Goal: Task Accomplishment & Management: Manage account settings

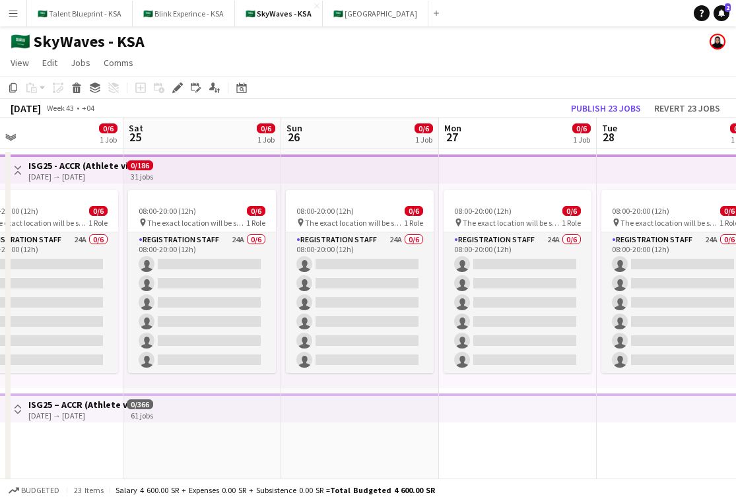
click at [387, 179] on app-top-bar at bounding box center [360, 168] width 158 height 29
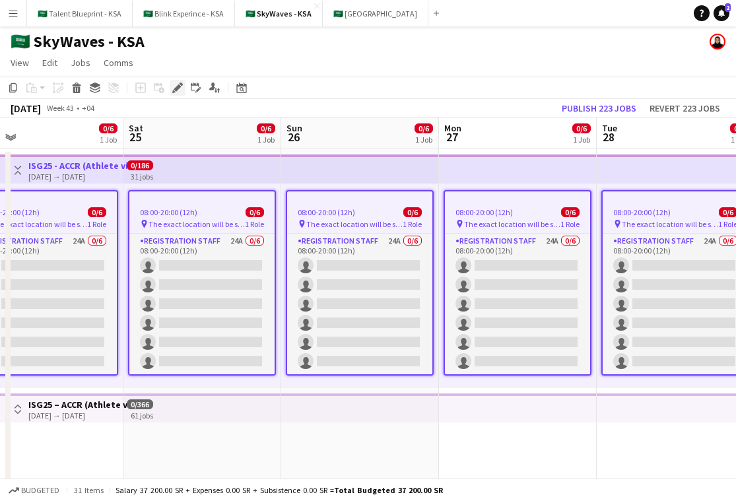
click at [174, 90] on icon "Edit" at bounding box center [177, 87] width 11 height 11
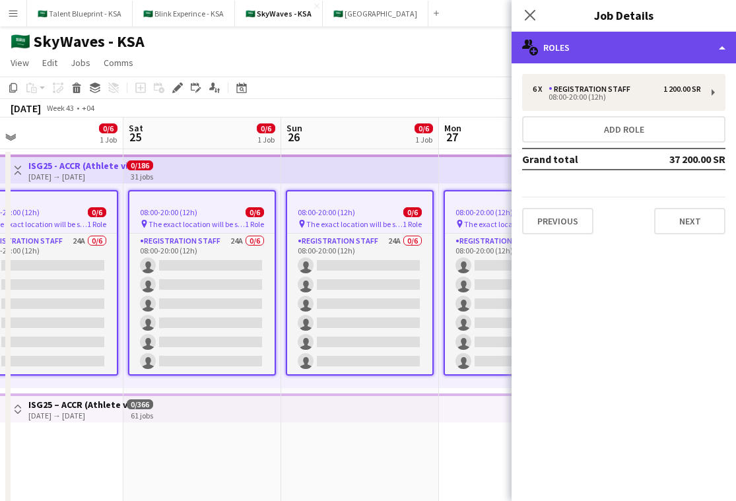
click at [645, 44] on div "multiple-users-add Roles" at bounding box center [623, 48] width 224 height 32
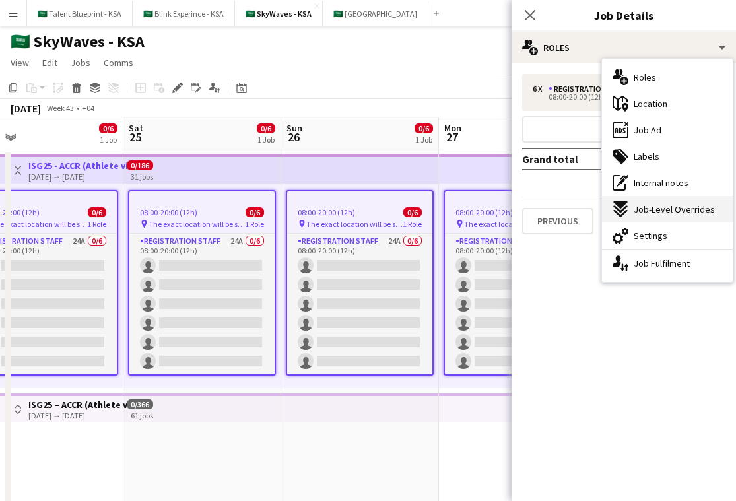
click at [689, 206] on span "Job-Level Overrides" at bounding box center [673, 209] width 81 height 12
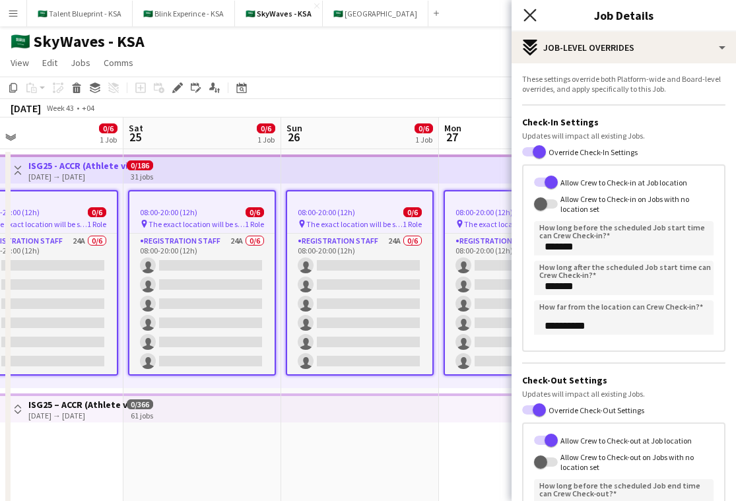
click at [529, 9] on icon "Close pop-in" at bounding box center [529, 15] width 13 height 13
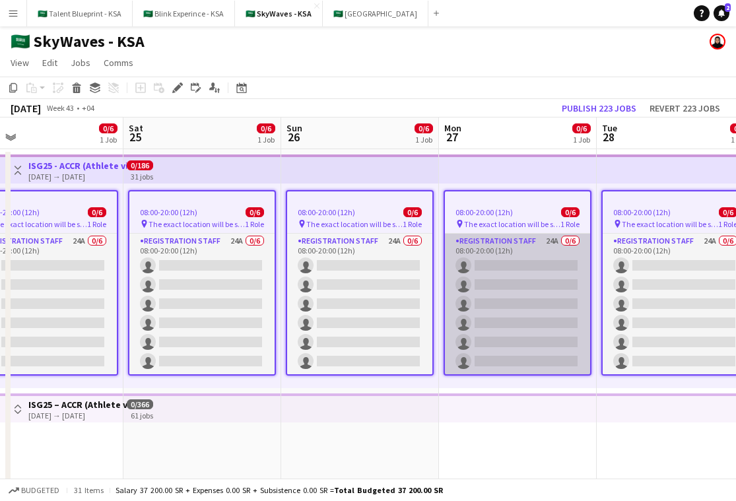
click at [490, 286] on app-card-role "Registration Staff 24A 0/6 08:00-20:00 (12h) single-neutral-actions single-neut…" at bounding box center [517, 304] width 145 height 141
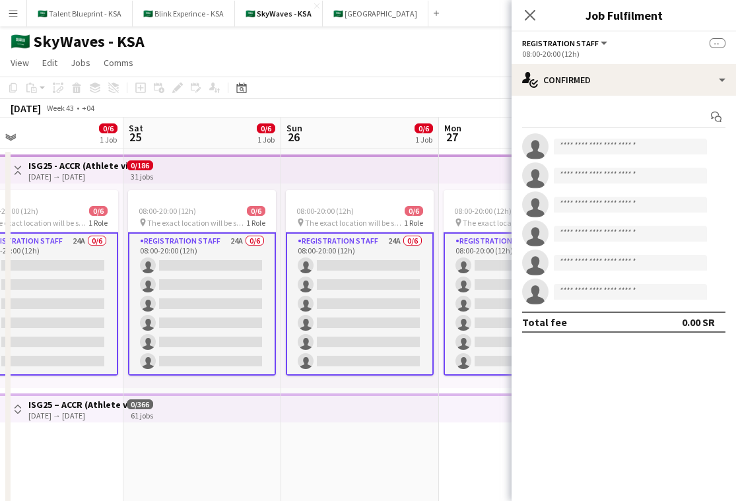
click at [661, 96] on div "Start chat single-neutral-actions single-neutral-actions single-neutral-actions…" at bounding box center [623, 219] width 224 height 247
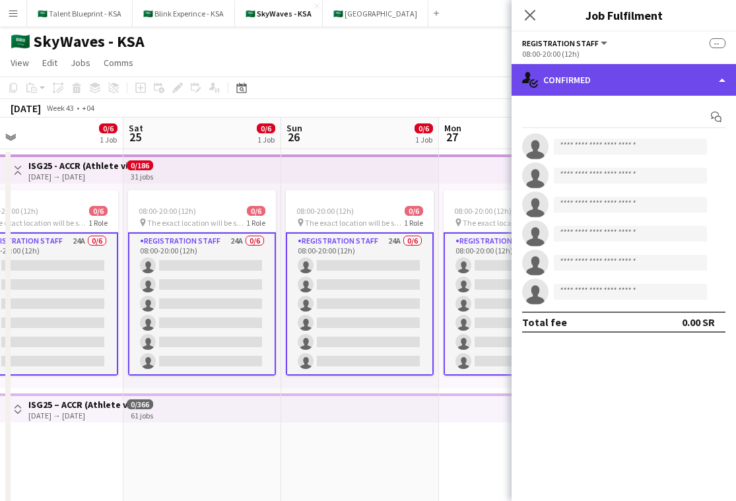
click at [661, 91] on div "single-neutral-actions-check-2 Confirmed" at bounding box center [623, 80] width 224 height 32
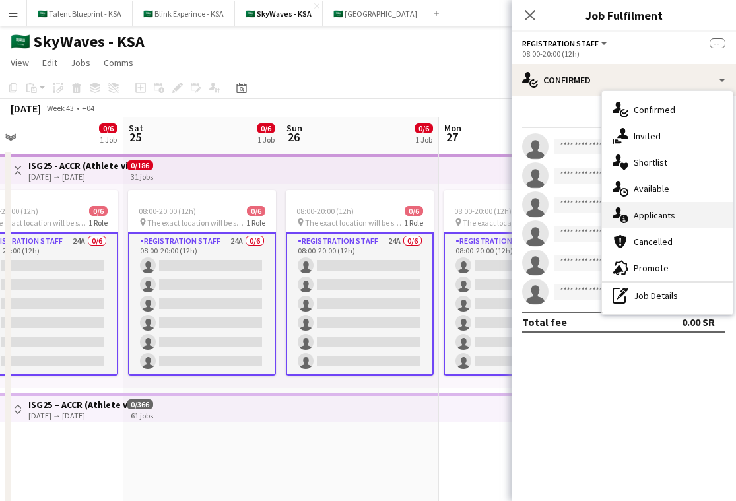
click at [659, 219] on span "Applicants" at bounding box center [654, 215] width 42 height 12
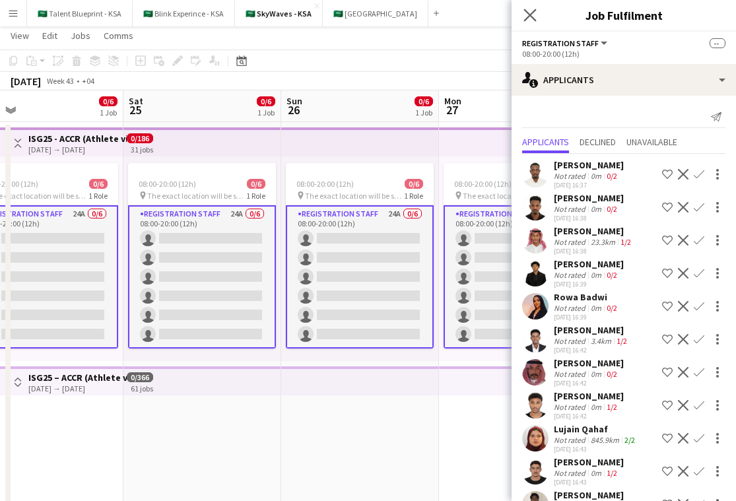
click at [537, 20] on app-icon "Close pop-in" at bounding box center [530, 15] width 19 height 19
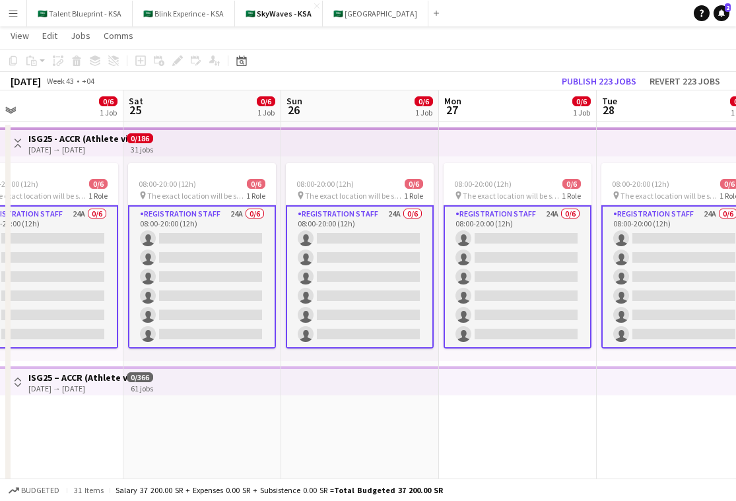
click at [327, 412] on app-date-cell "08:00-20:00 (12h) 0/6 pin The exact location will be shared later 1 Role Regist…" at bounding box center [360, 347] width 158 height 450
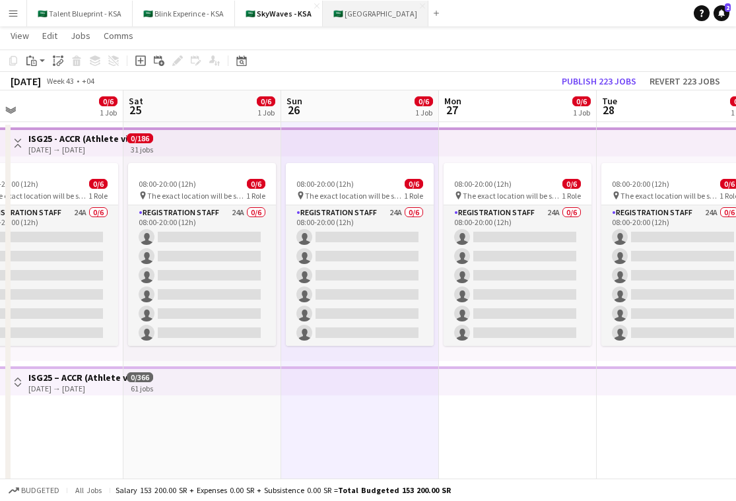
click at [348, 11] on button "🇸🇦 [GEOGRAPHIC_DATA] Close" at bounding box center [376, 14] width 106 height 26
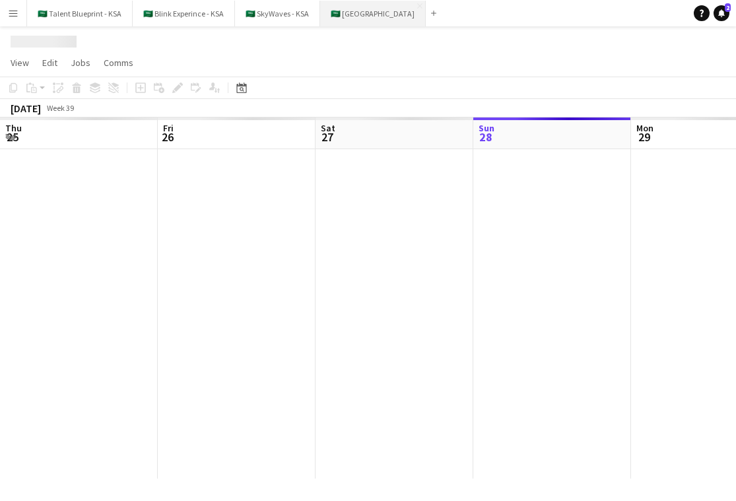
scroll to position [0, 315]
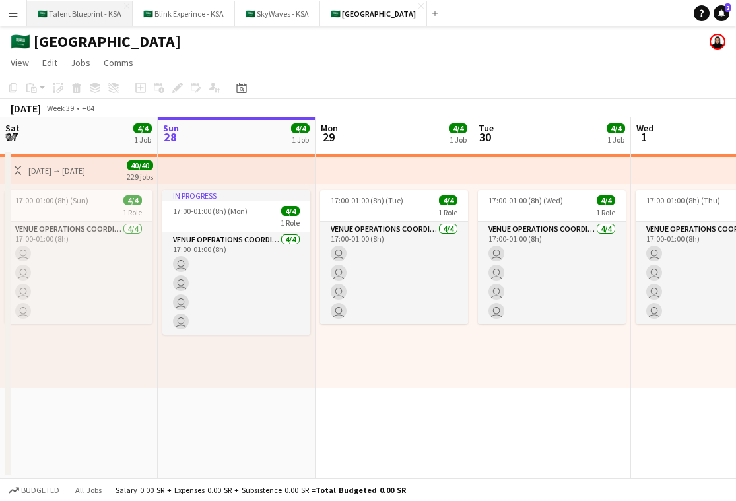
click at [90, 7] on button "🇸🇦 Talent Blueprint - KSA Close" at bounding box center [80, 14] width 106 height 26
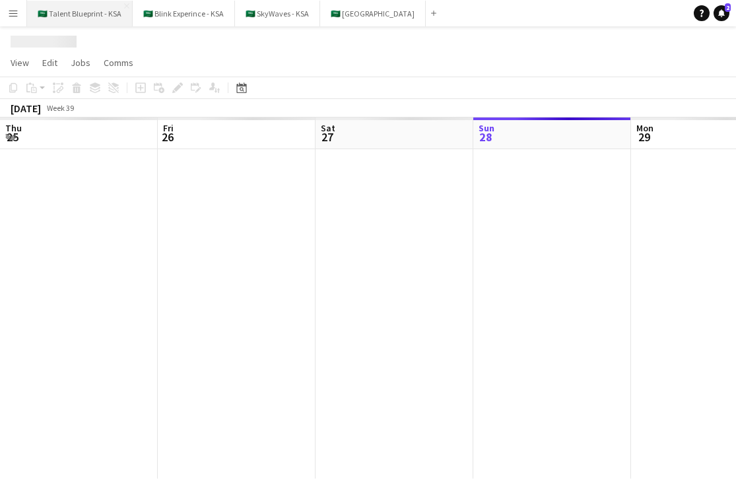
scroll to position [0, 315]
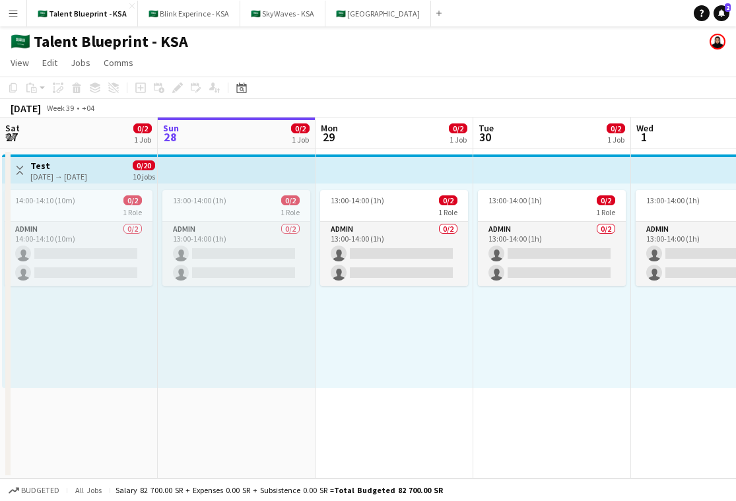
click at [17, 15] on app-icon "Menu" at bounding box center [13, 13] width 11 height 11
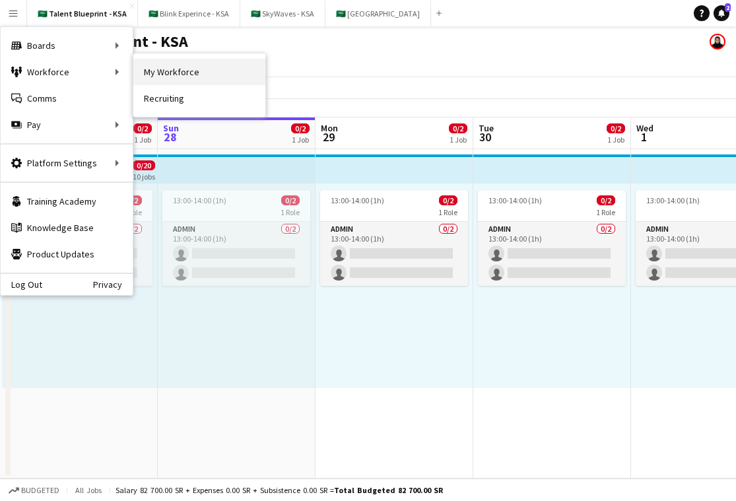
click at [169, 76] on link "My Workforce" at bounding box center [199, 72] width 132 height 26
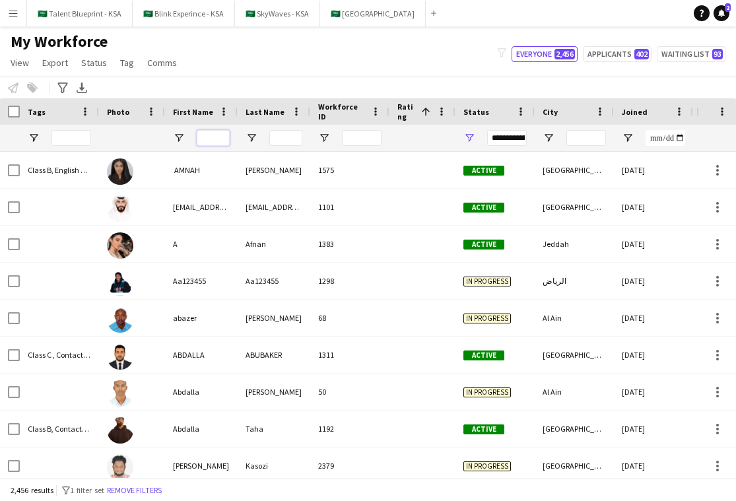
click at [212, 136] on input "First Name Filter Input" at bounding box center [213, 138] width 33 height 16
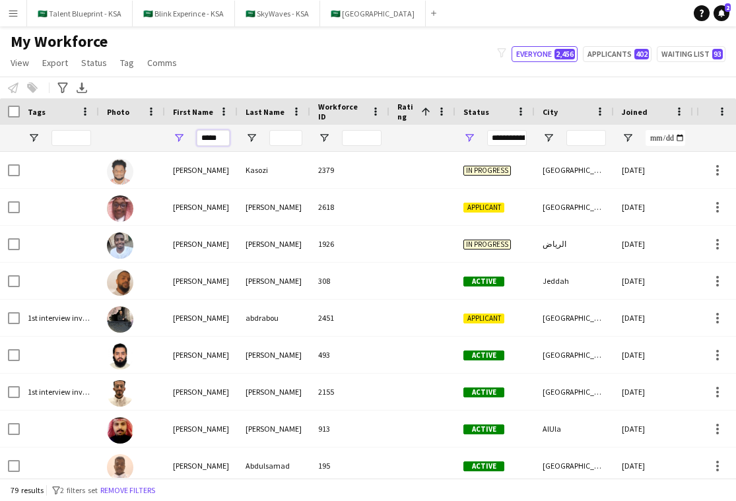
type input "*****"
click at [289, 141] on input "Last Name Filter Input" at bounding box center [285, 138] width 33 height 16
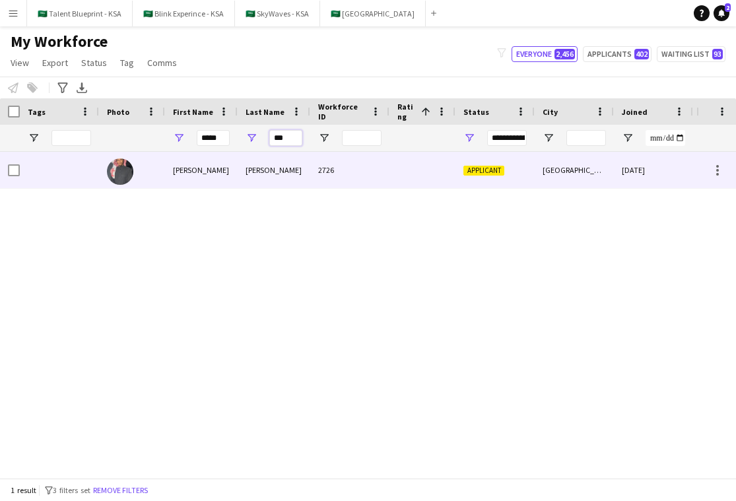
type input "***"
click at [280, 173] on div "[PERSON_NAME]" at bounding box center [274, 170] width 73 height 36
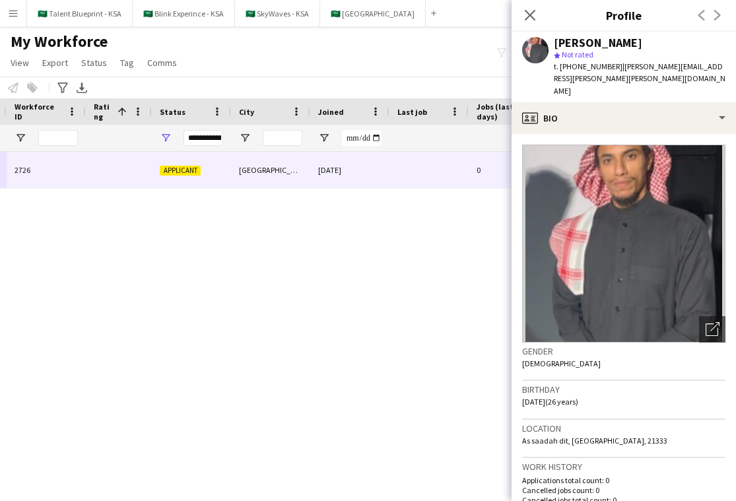
scroll to position [0, 364]
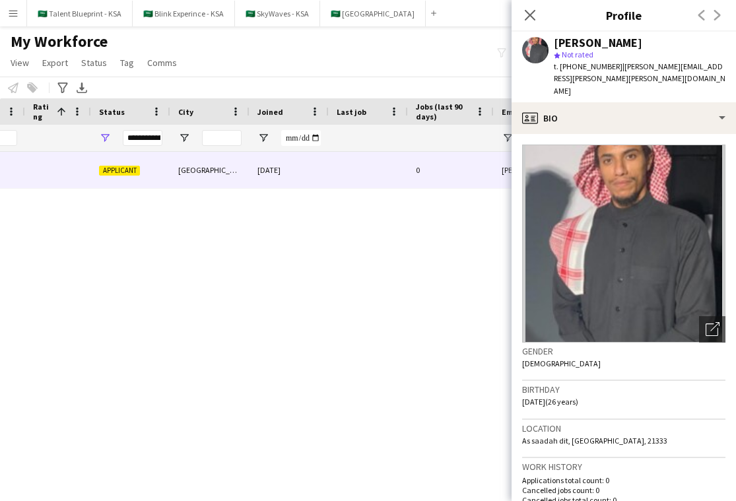
click at [587, 191] on img at bounding box center [623, 244] width 203 height 198
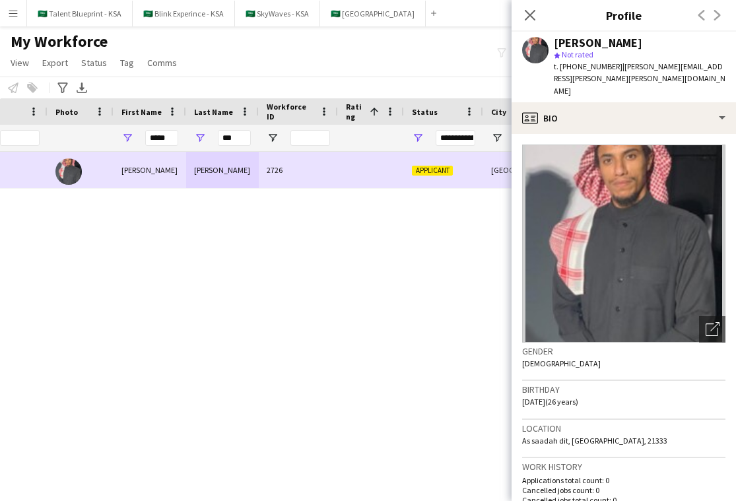
scroll to position [0, 0]
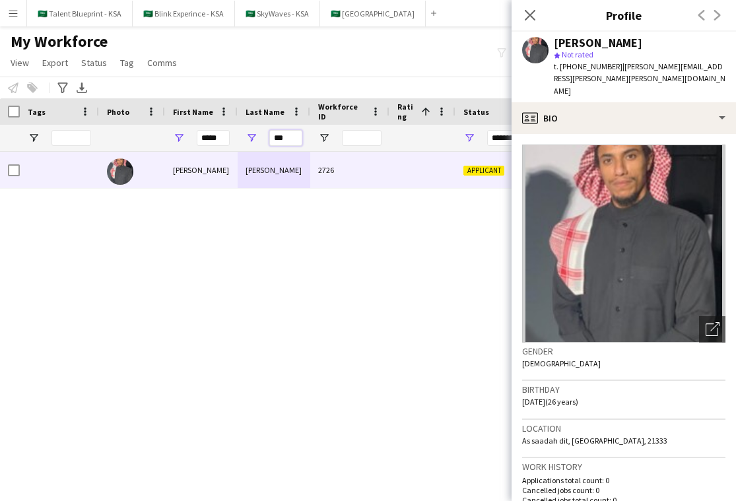
click at [275, 137] on input "***" at bounding box center [285, 138] width 33 height 16
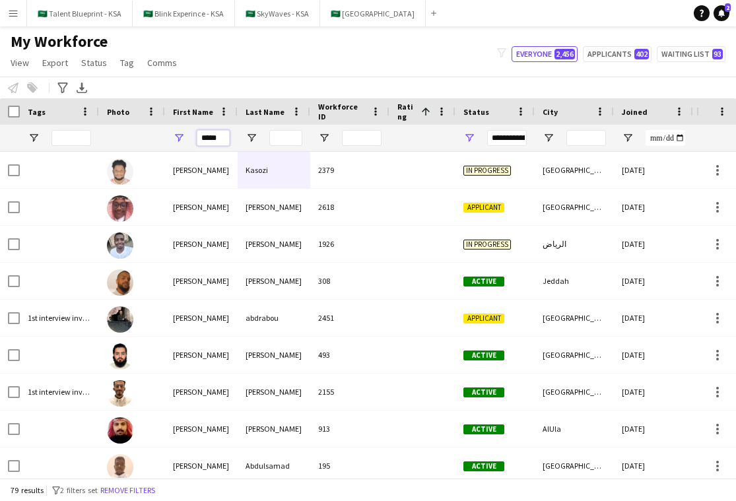
click at [220, 137] on input "*****" at bounding box center [213, 138] width 33 height 16
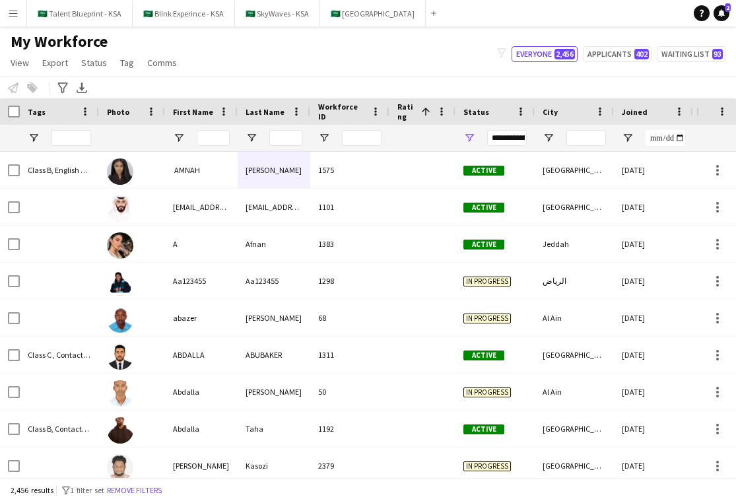
click at [318, 57] on div "My Workforce View Views Default view New view Update view Delete view Edit name…" at bounding box center [368, 54] width 736 height 45
click at [393, 86] on div "Notify workforce Add to tag Select at least one crew to tag him or her. Advance…" at bounding box center [368, 88] width 736 height 22
click at [77, 10] on button "🇸🇦 Talent Blueprint - KSA Close" at bounding box center [80, 14] width 106 height 26
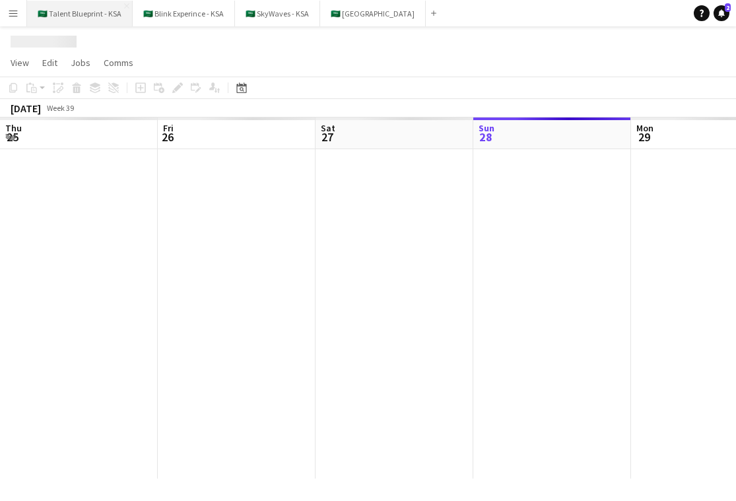
scroll to position [0, 315]
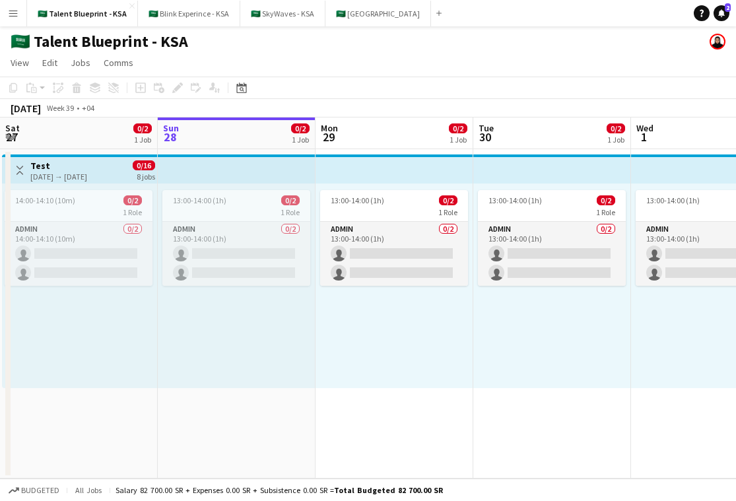
click at [15, 15] on app-icon "Menu" at bounding box center [13, 13] width 11 height 11
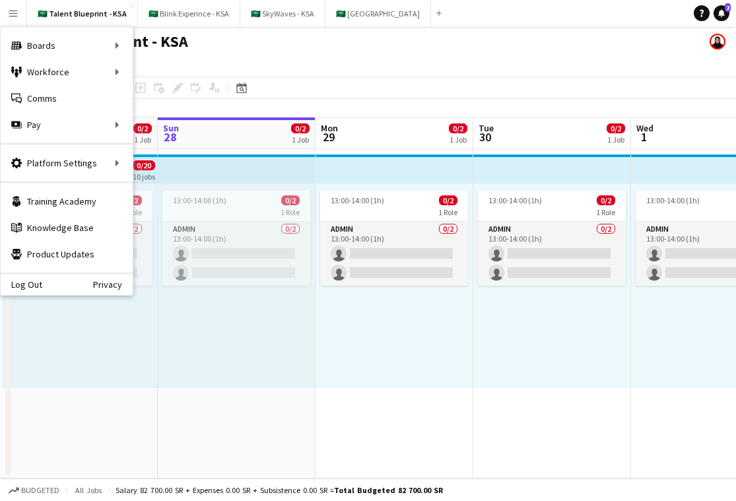
click at [402, 77] on app-toolbar "Copy Paste Paste Command V Paste with crew Command Shift V Paste linked Job [GE…" at bounding box center [368, 88] width 736 height 22
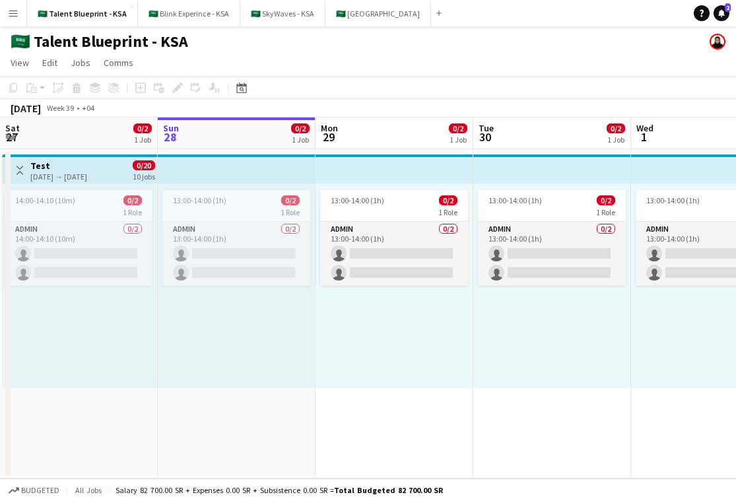
click at [323, 176] on app-top-bar at bounding box center [394, 168] width 158 height 29
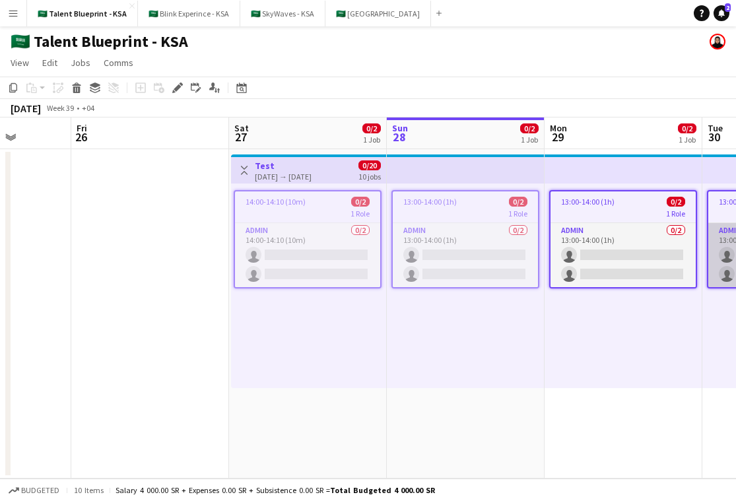
scroll to position [0, 403]
click at [78, 86] on icon at bounding box center [76, 89] width 7 height 7
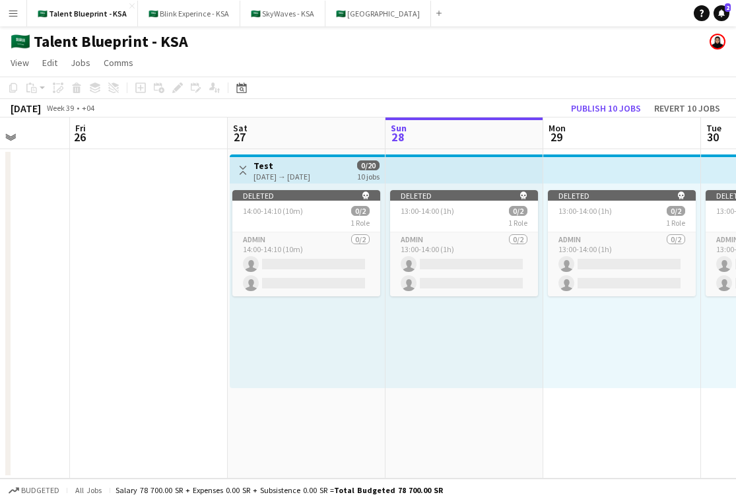
click at [422, 175] on app-top-bar at bounding box center [464, 168] width 158 height 29
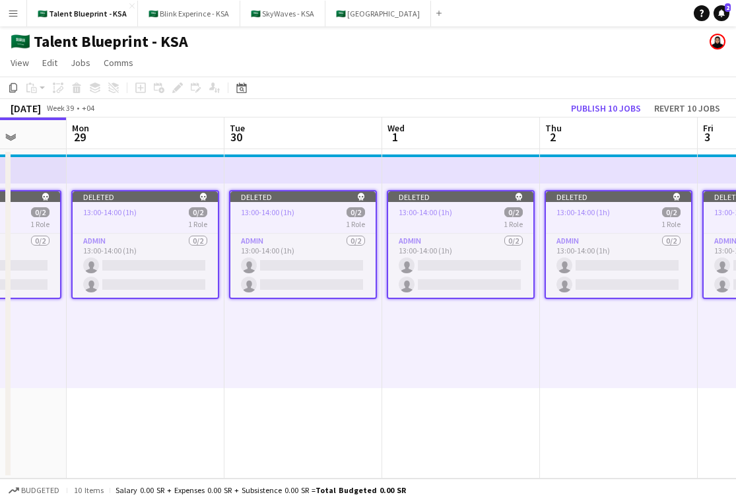
scroll to position [0, 398]
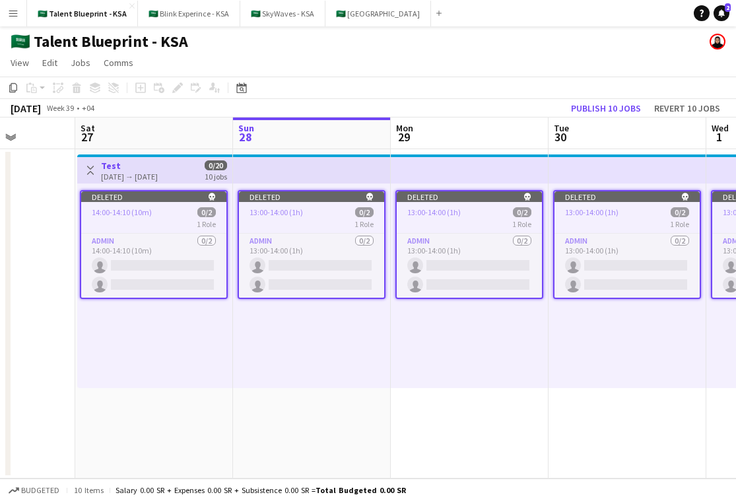
click at [91, 166] on app-icon "Toggle View" at bounding box center [90, 170] width 9 height 9
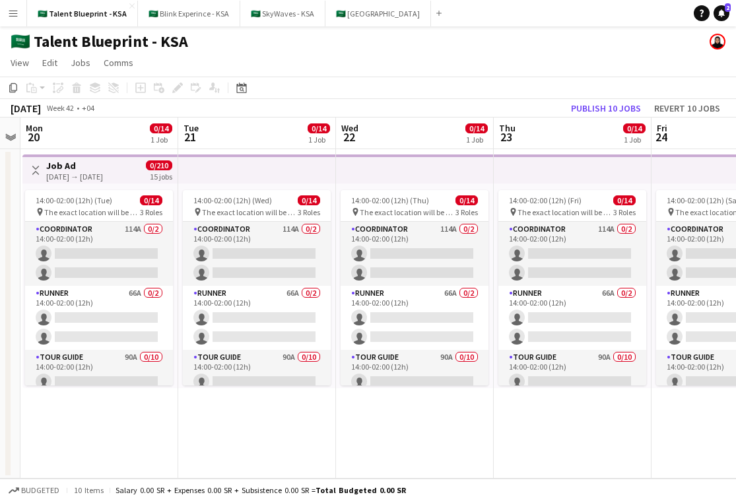
scroll to position [0, 370]
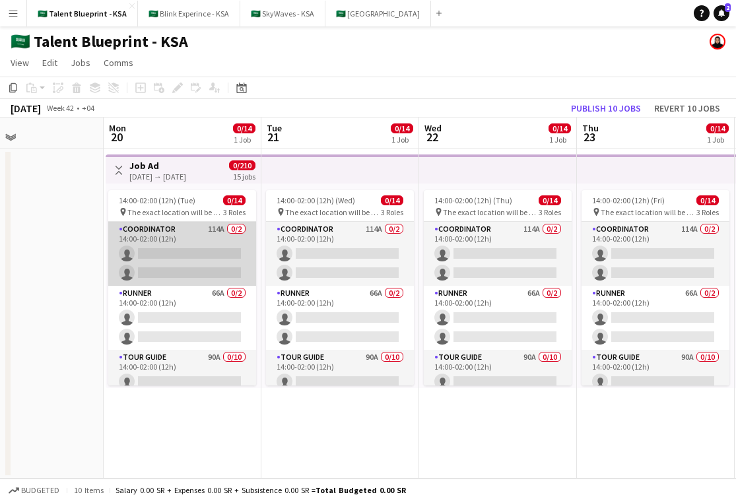
click at [222, 255] on app-card-role "Coordinator 114A 0/2 14:00-02:00 (12h) single-neutral-actions single-neutral-ac…" at bounding box center [182, 254] width 148 height 64
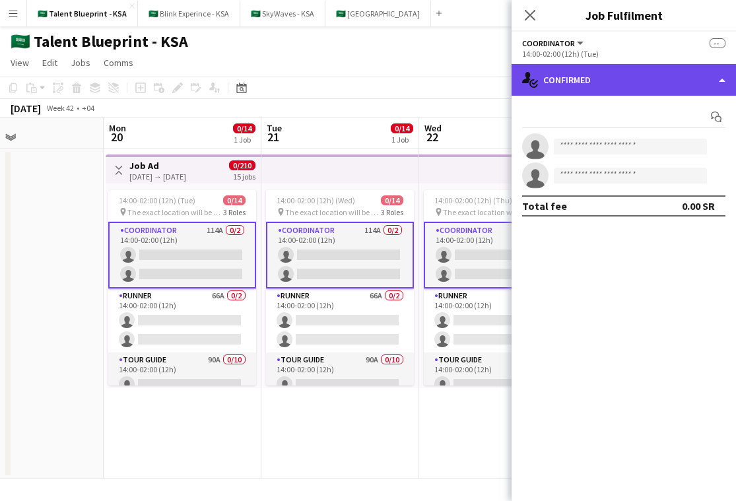
click at [625, 86] on div "single-neutral-actions-check-2 Confirmed" at bounding box center [623, 80] width 224 height 32
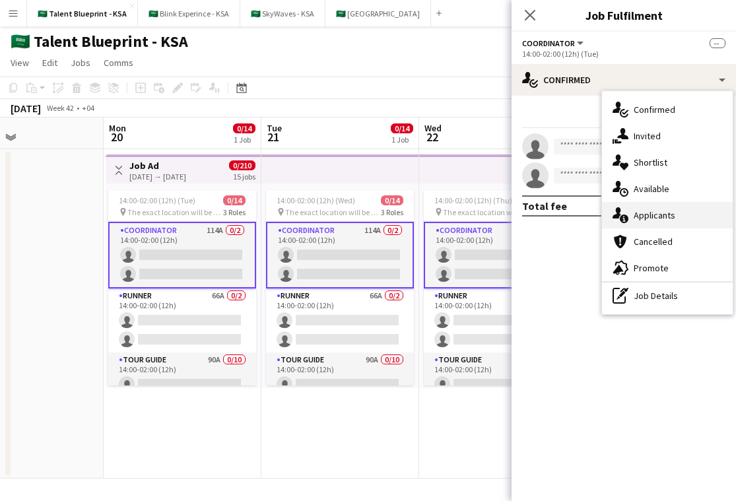
click at [666, 221] on div "single-neutral-actions-information Applicants" at bounding box center [667, 215] width 131 height 26
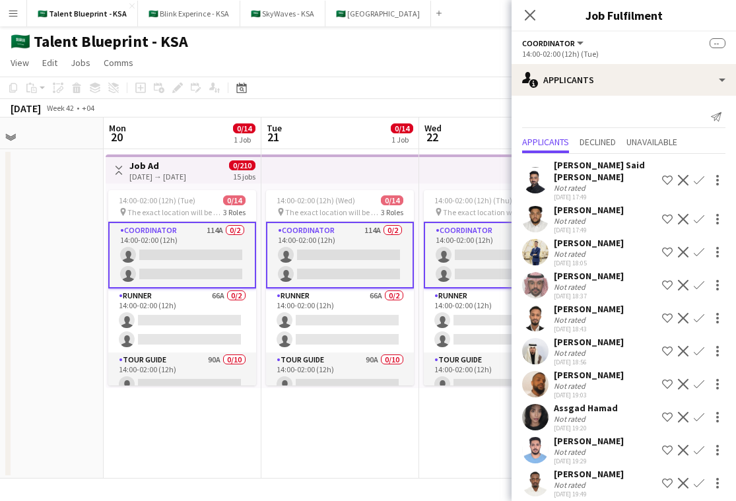
click at [535, 167] on app-user-avatar at bounding box center [535, 180] width 26 height 26
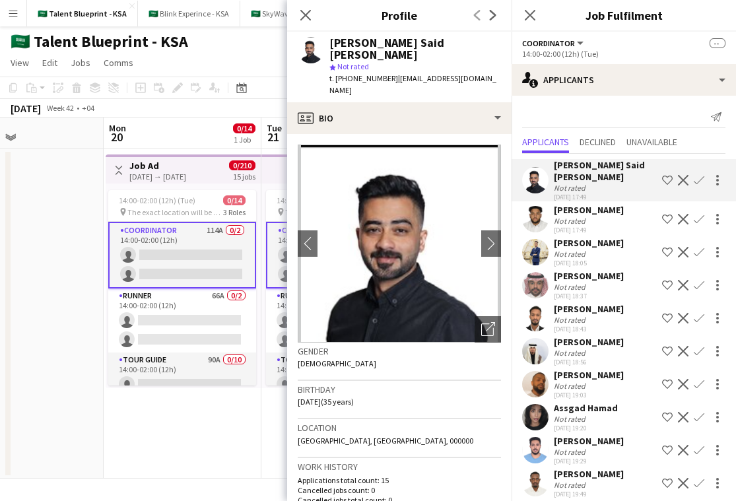
click at [538, 206] on app-user-avatar at bounding box center [535, 219] width 26 height 26
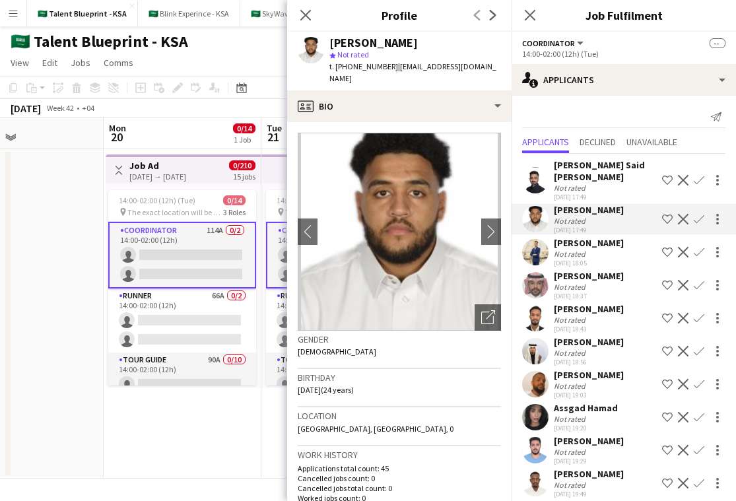
click at [536, 248] on app-user-avatar at bounding box center [535, 252] width 26 height 26
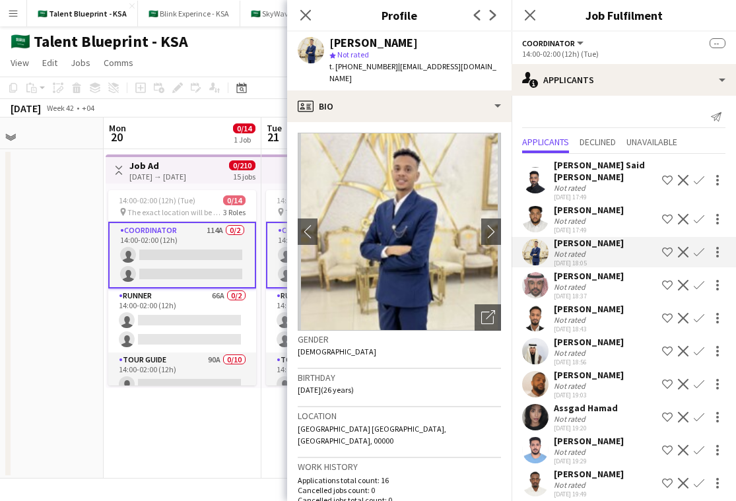
click at [538, 272] on app-user-avatar at bounding box center [535, 285] width 26 height 26
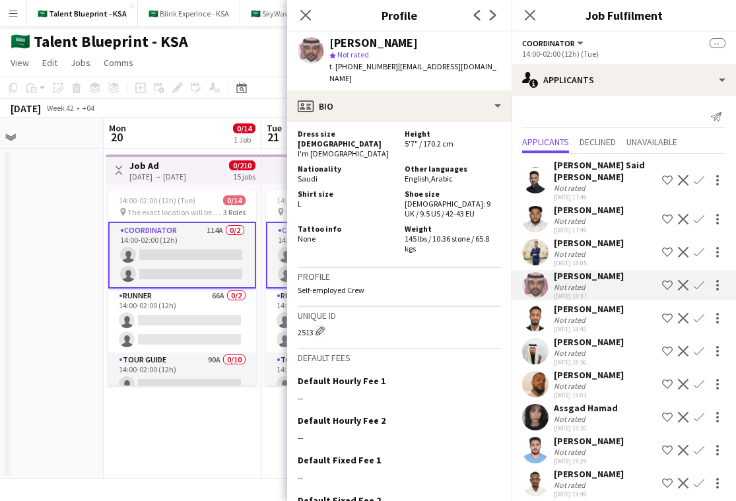
scroll to position [815, 0]
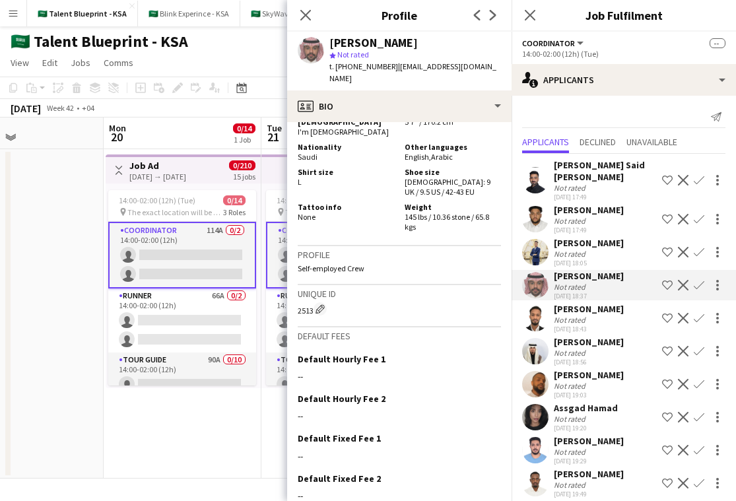
click at [532, 338] on app-user-avatar at bounding box center [535, 351] width 26 height 26
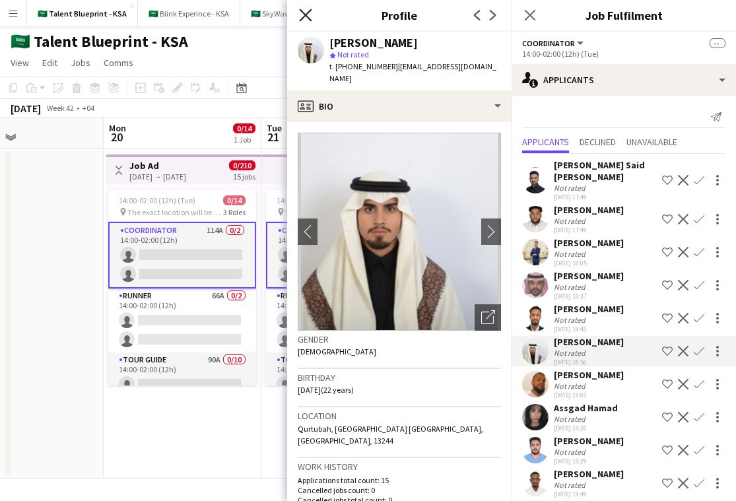
click at [302, 12] on icon at bounding box center [305, 15] width 13 height 13
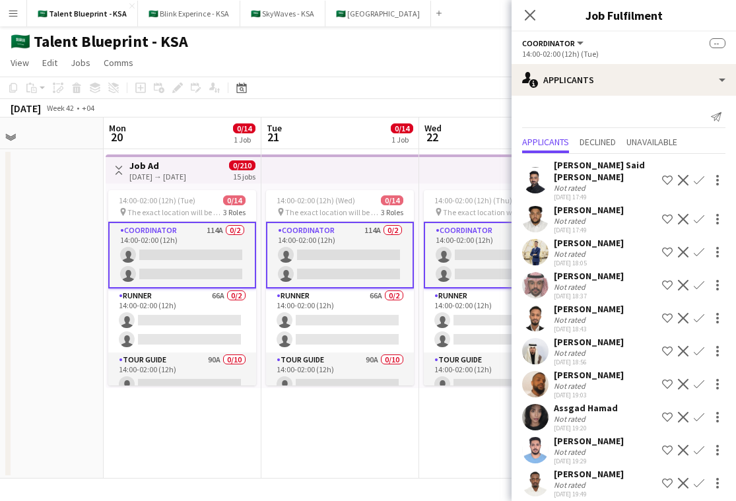
click at [520, 10] on div "Close pop-in" at bounding box center [529, 15] width 37 height 30
click at [526, 10] on icon "Close pop-in" at bounding box center [529, 15] width 13 height 13
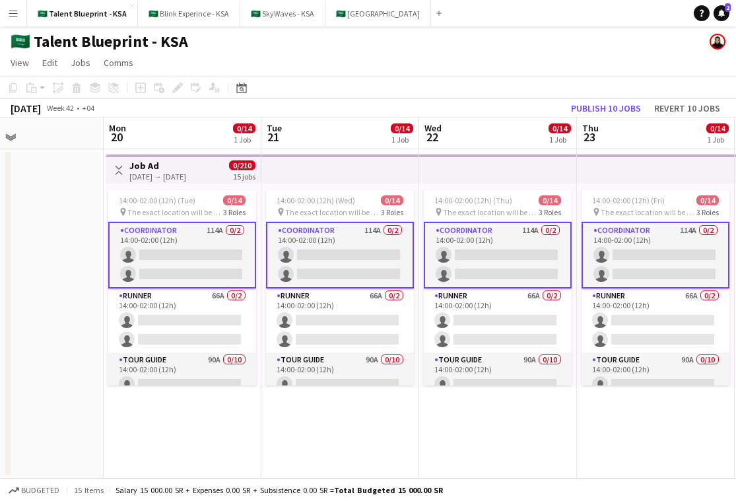
click at [81, 395] on app-date-cell at bounding box center [25, 313] width 158 height 329
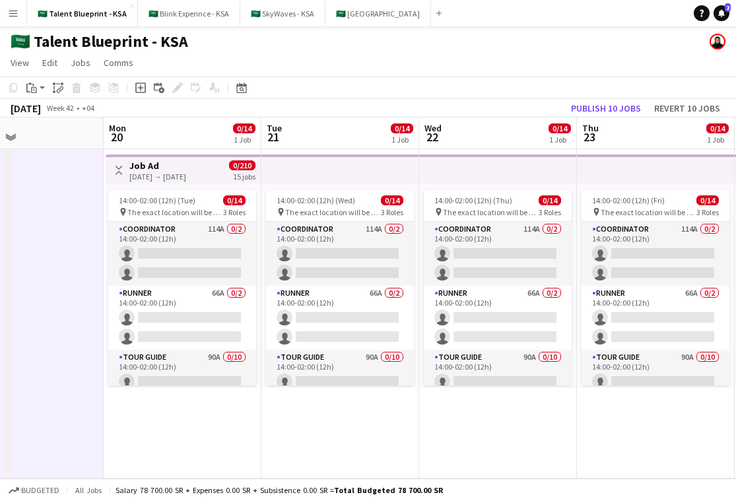
click at [158, 173] on div "[DATE] → [DATE]" at bounding box center [157, 177] width 57 height 10
